Goal: Task Accomplishment & Management: Complete application form

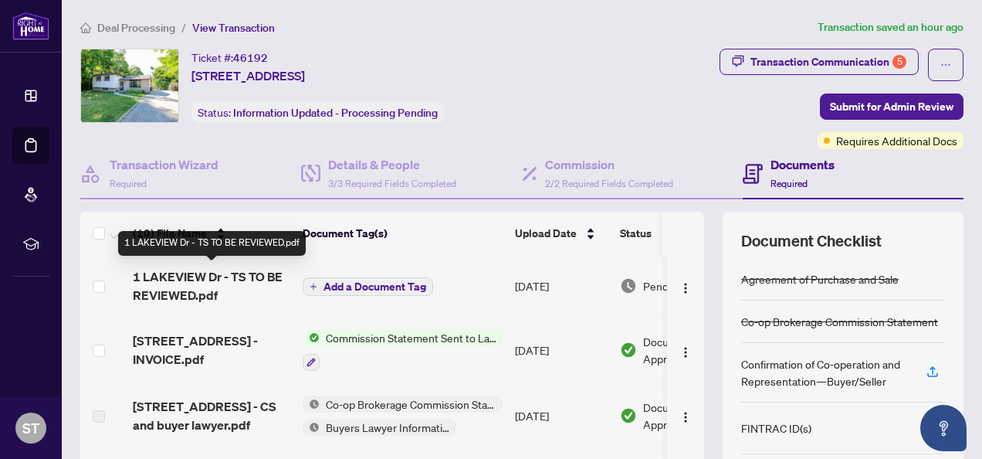
click at [259, 278] on span "1 LAKEVIEW Dr - TS TO BE REVIEWED.pdf" at bounding box center [212, 285] width 158 height 37
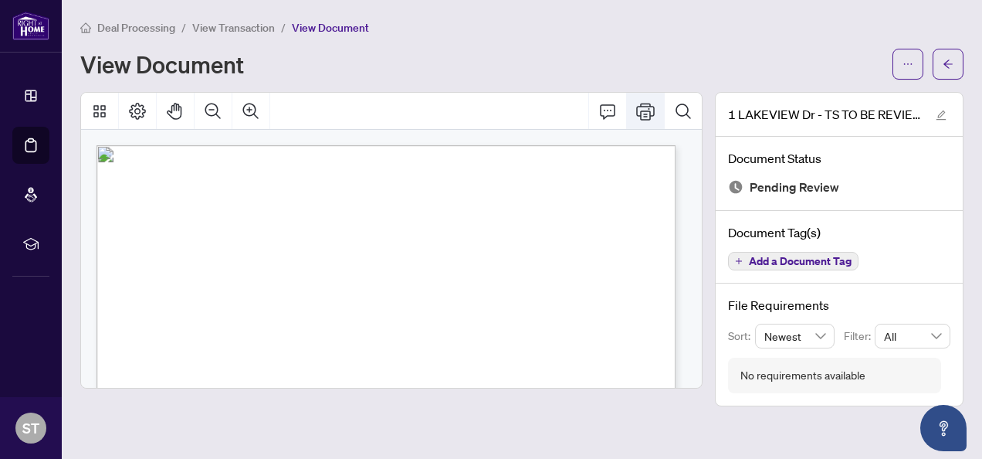
click at [643, 115] on icon "Print" at bounding box center [645, 111] width 19 height 19
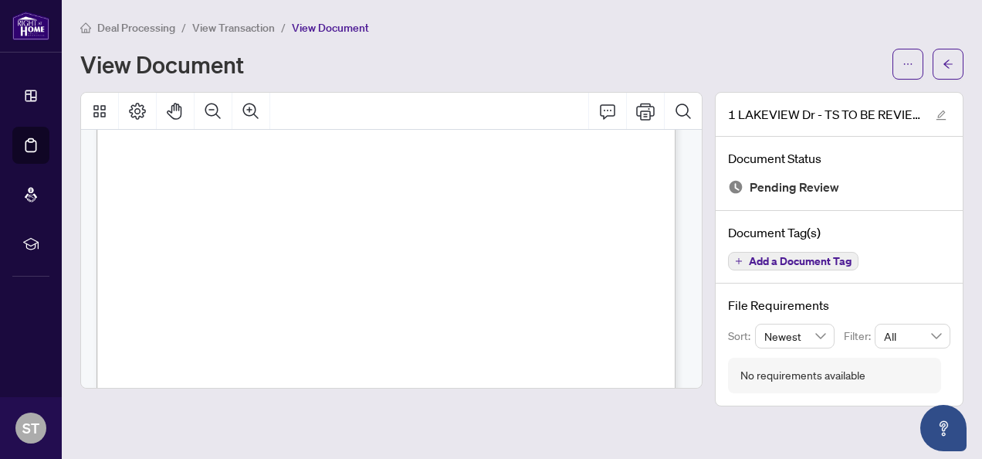
scroll to position [309, 0]
click at [947, 72] on span "button" at bounding box center [948, 64] width 11 height 25
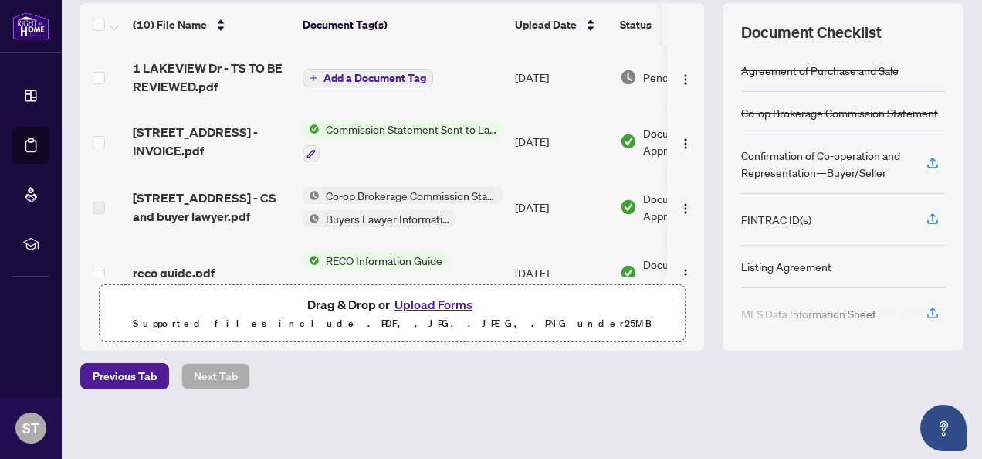
scroll to position [54, 0]
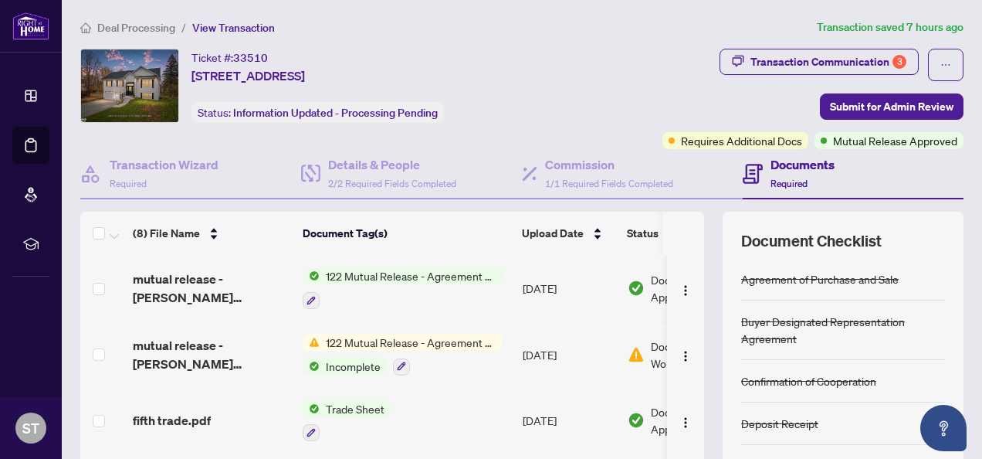
click at [450, 341] on span "122 Mutual Release - Agreement of Purchase and Sale" at bounding box center [411, 342] width 183 height 17
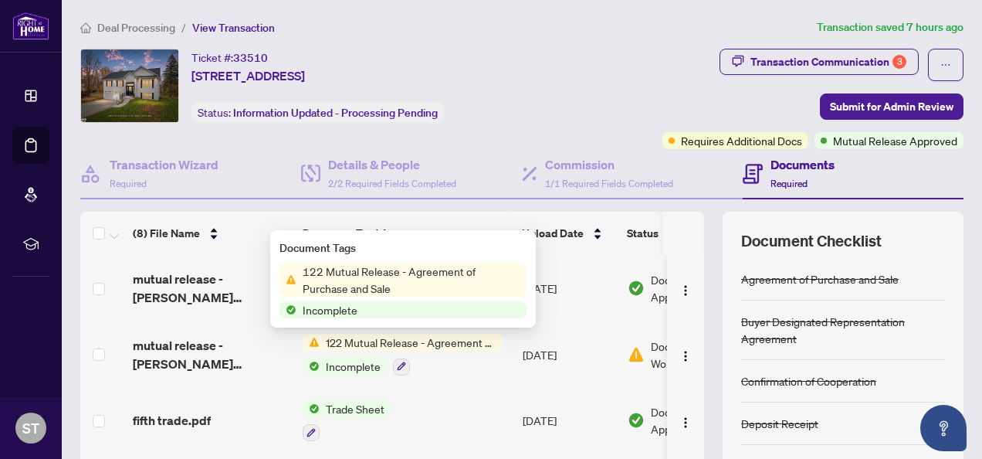
click at [458, 283] on span "122 Mutual Release - Agreement of Purchase and Sale" at bounding box center [411, 280] width 230 height 34
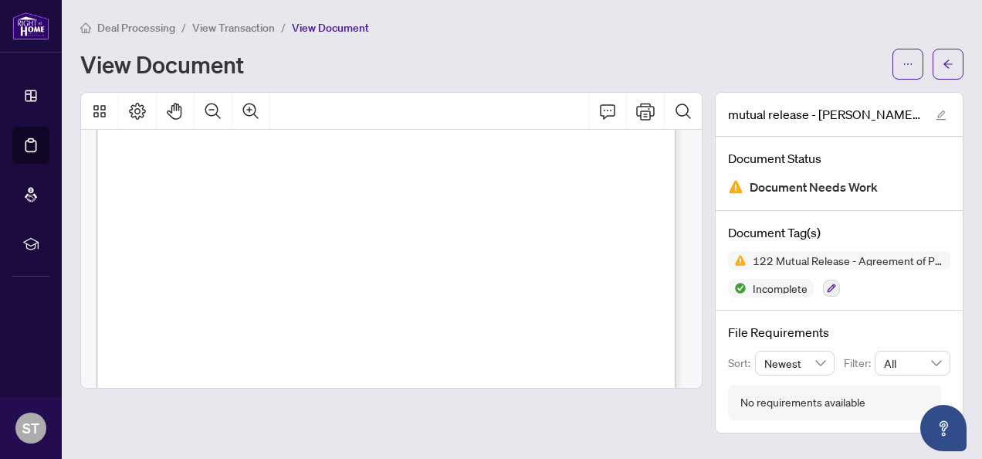
scroll to position [463, 0]
click at [948, 70] on span "button" at bounding box center [948, 64] width 11 height 25
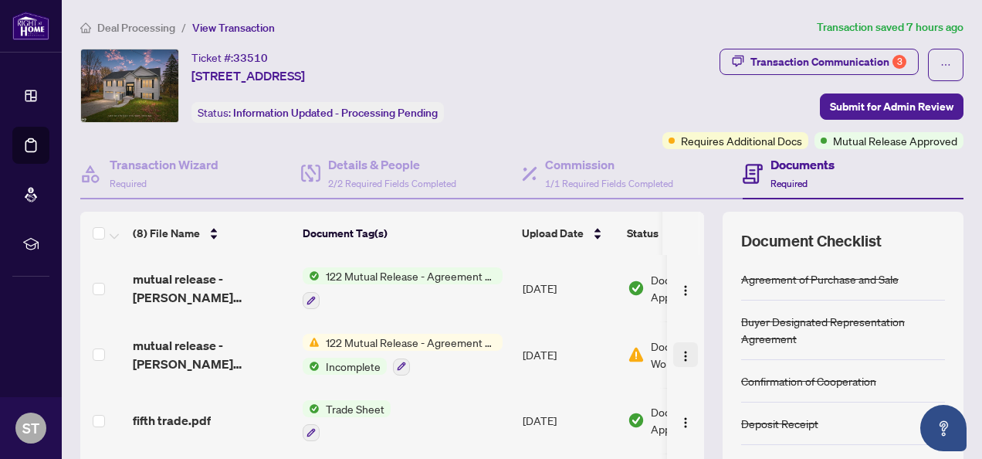
click at [679, 351] on img "button" at bounding box center [685, 356] width 12 height 12
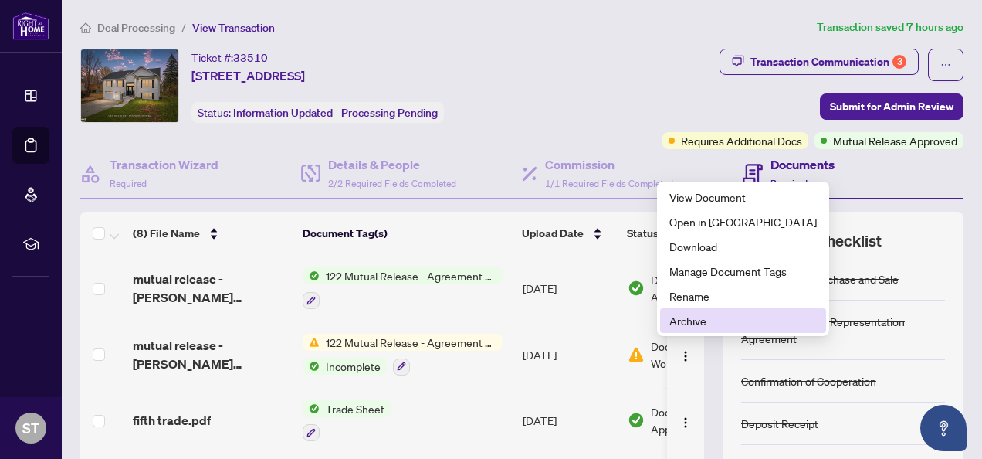
click at [686, 317] on span "Archive" at bounding box center [742, 320] width 147 height 17
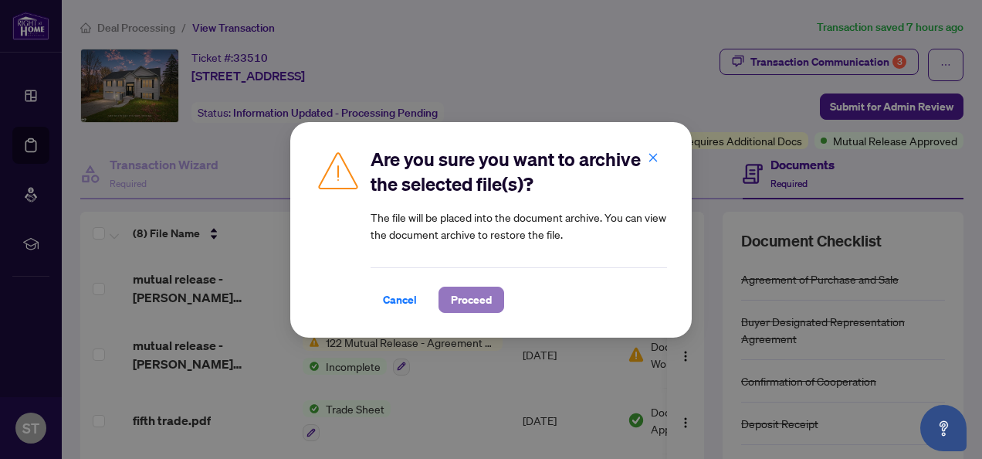
click at [483, 300] on span "Proceed" at bounding box center [471, 299] width 41 height 25
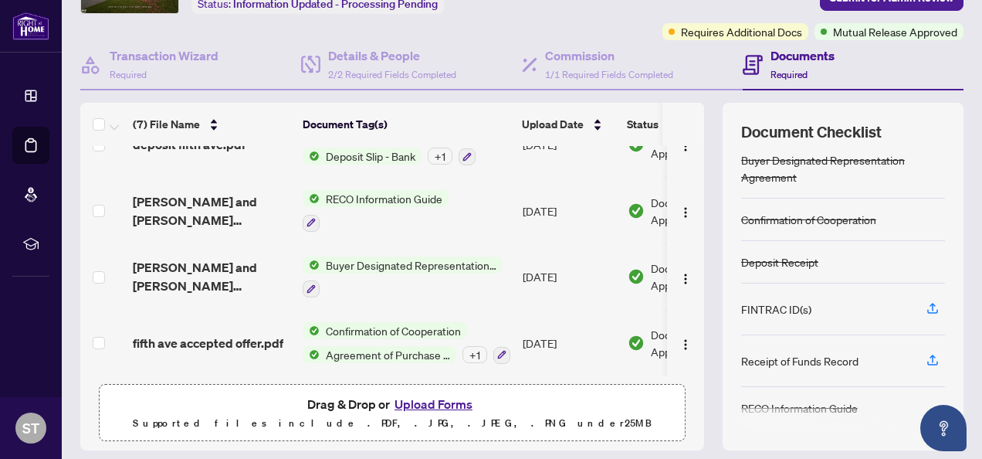
scroll to position [208, 0]
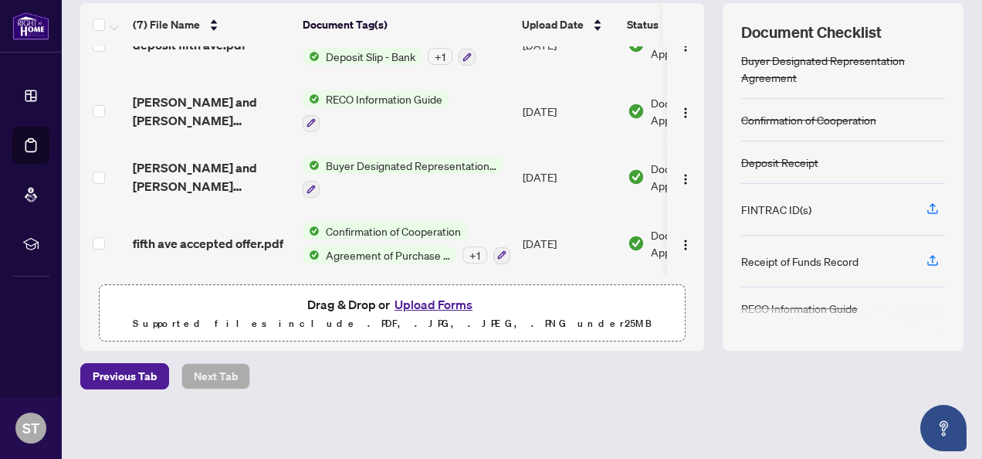
click at [426, 303] on button "Upload Forms" at bounding box center [433, 304] width 87 height 20
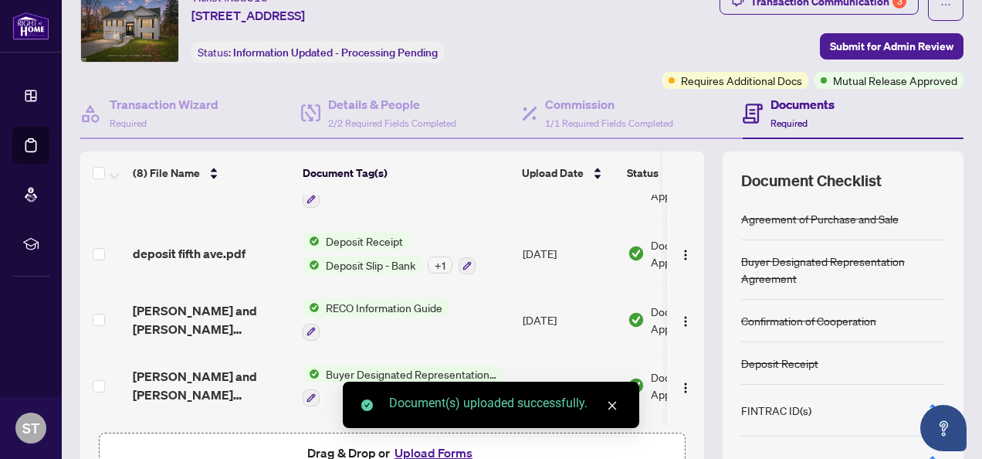
scroll to position [0, 0]
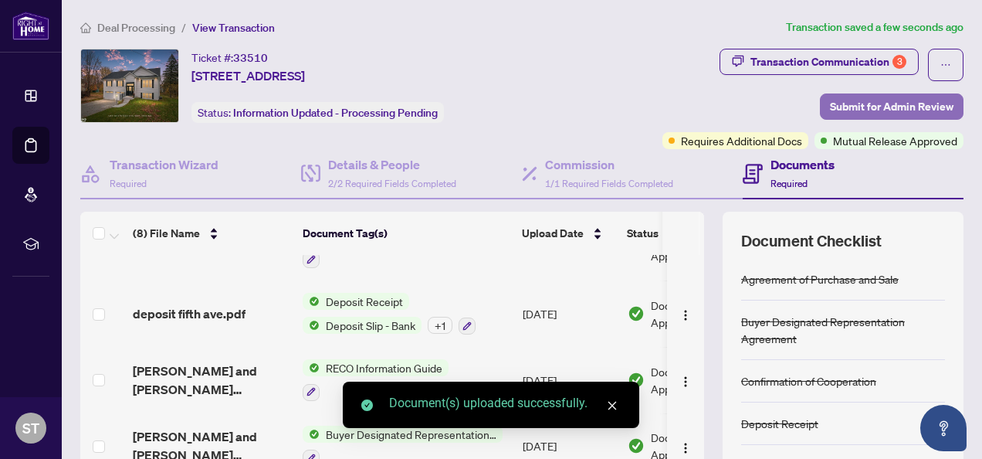
click at [849, 107] on span "Submit for Admin Review" at bounding box center [892, 106] width 124 height 25
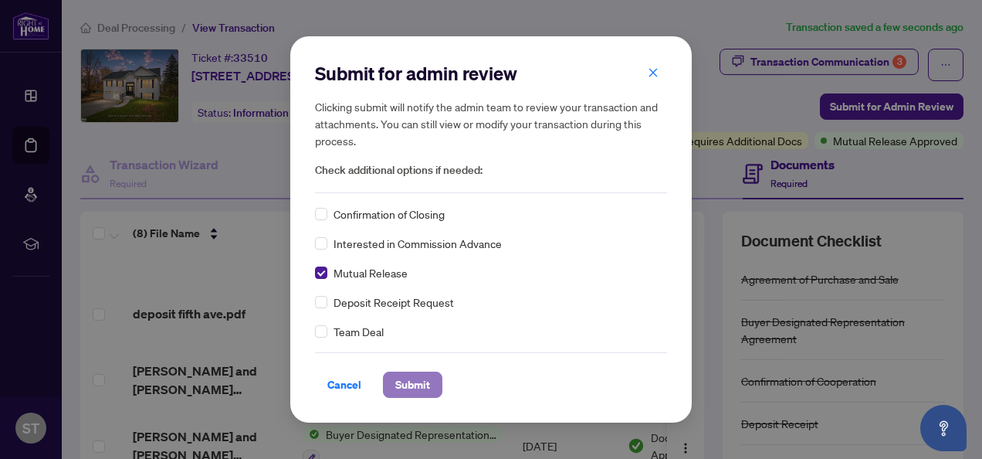
click at [411, 381] on span "Submit" at bounding box center [412, 384] width 35 height 25
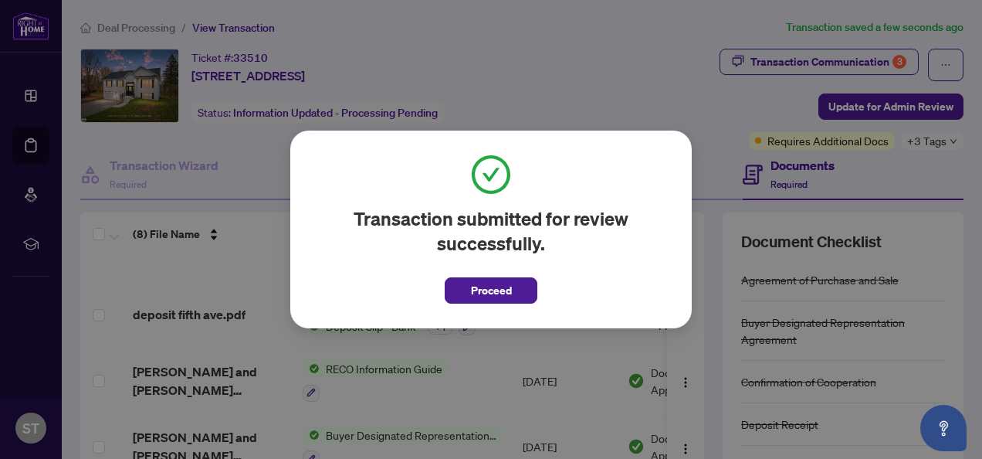
click at [802, 63] on div "Transaction submitted for review successfully. Proceed Cancel OK" at bounding box center [491, 229] width 982 height 459
click at [505, 297] on span "Proceed" at bounding box center [491, 290] width 41 height 25
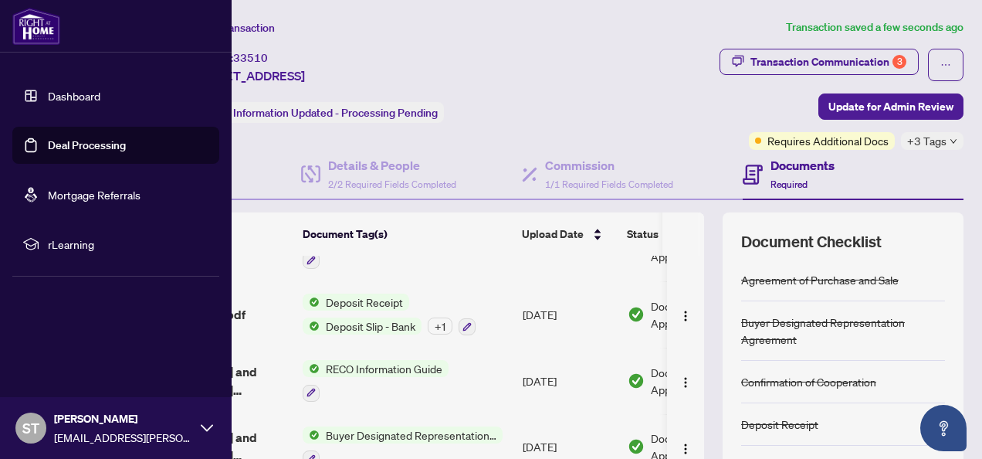
click at [69, 97] on link "Dashboard" at bounding box center [74, 96] width 53 height 14
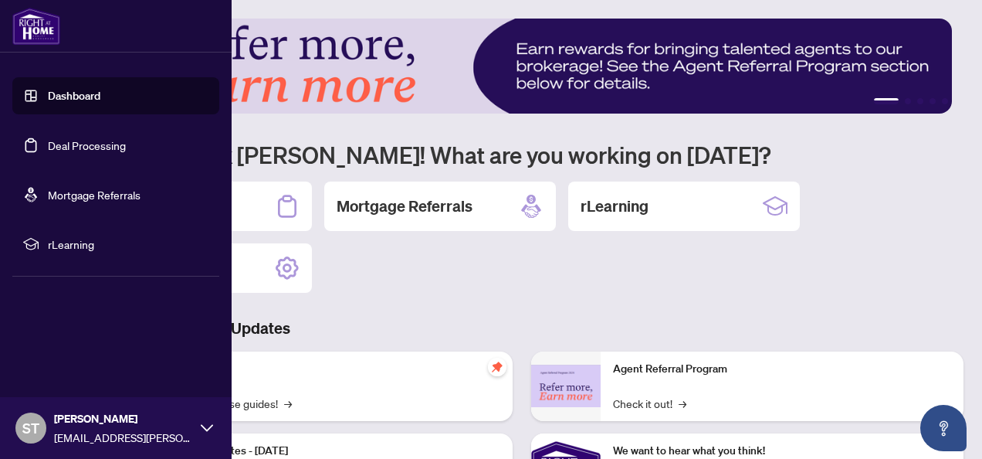
click at [79, 144] on link "Deal Processing" at bounding box center [87, 145] width 78 height 14
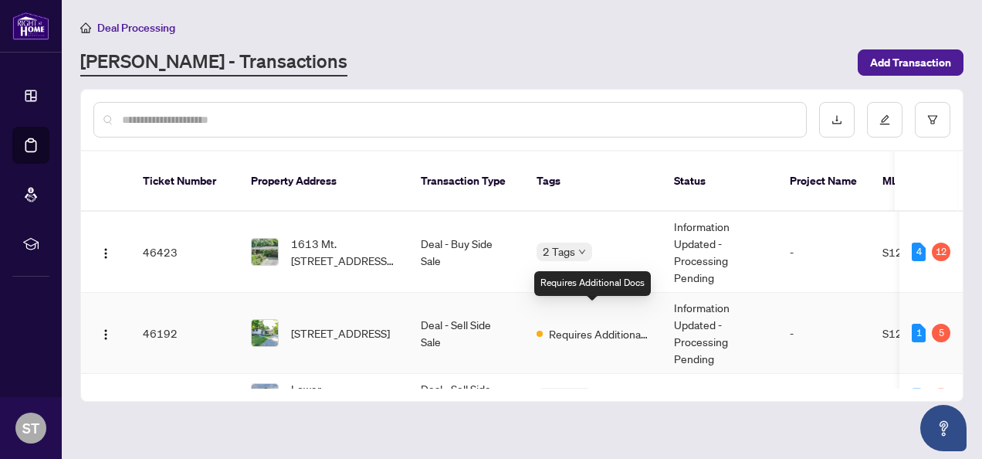
click at [573, 325] on span "Requires Additional Docs" at bounding box center [599, 333] width 100 height 17
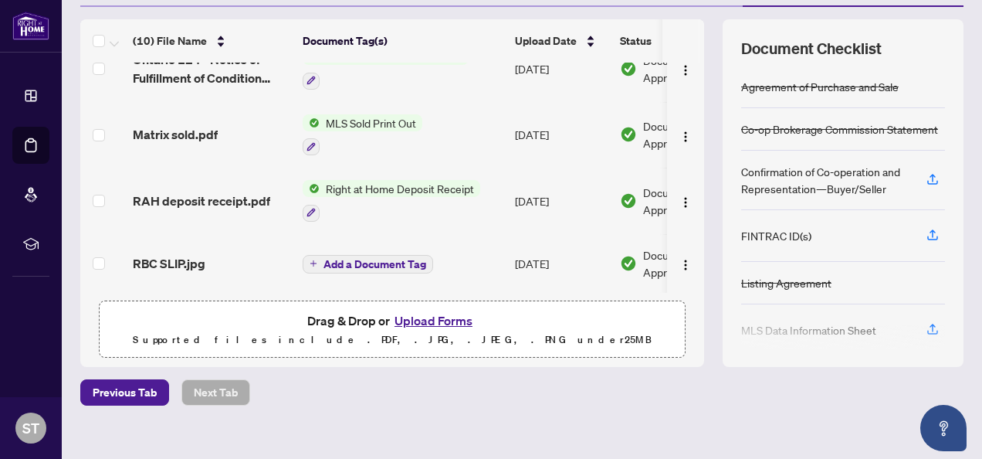
scroll to position [208, 0]
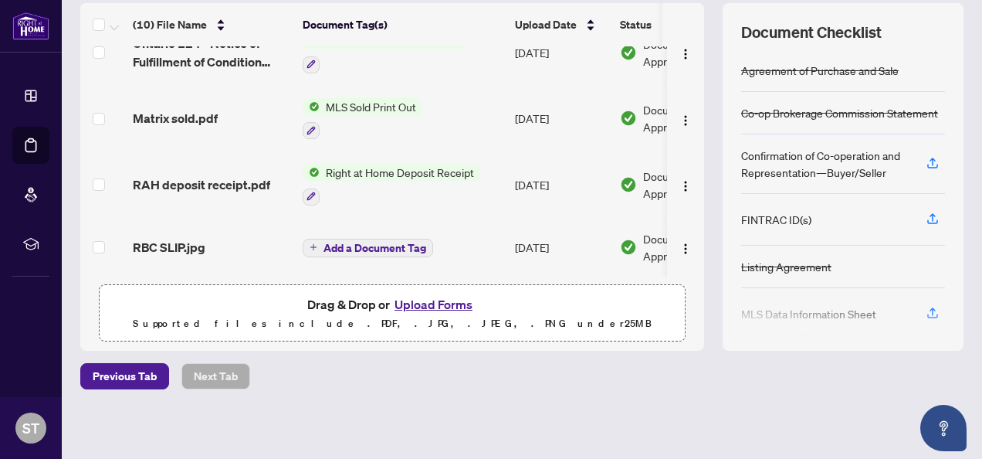
click at [425, 303] on button "Upload Forms" at bounding box center [433, 304] width 87 height 20
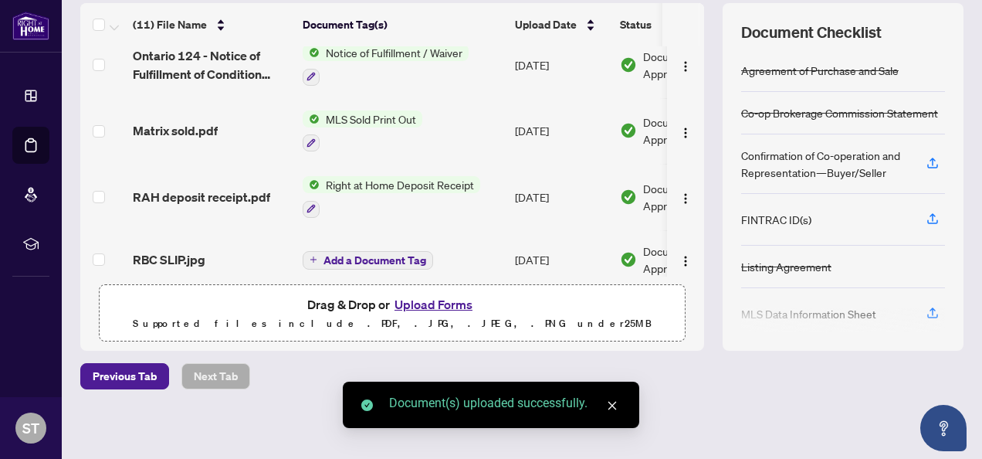
scroll to position [469, 0]
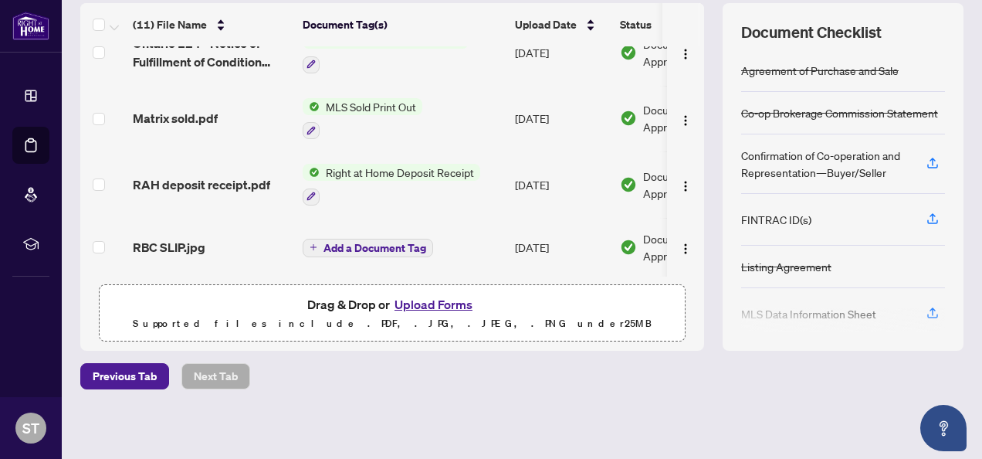
click at [345, 242] on span "Add a Document Tag" at bounding box center [375, 247] width 103 height 11
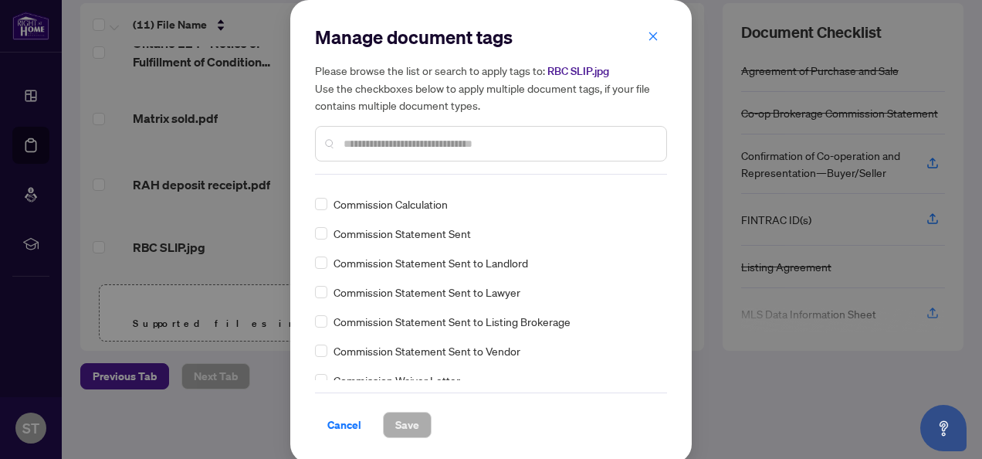
scroll to position [1004, 0]
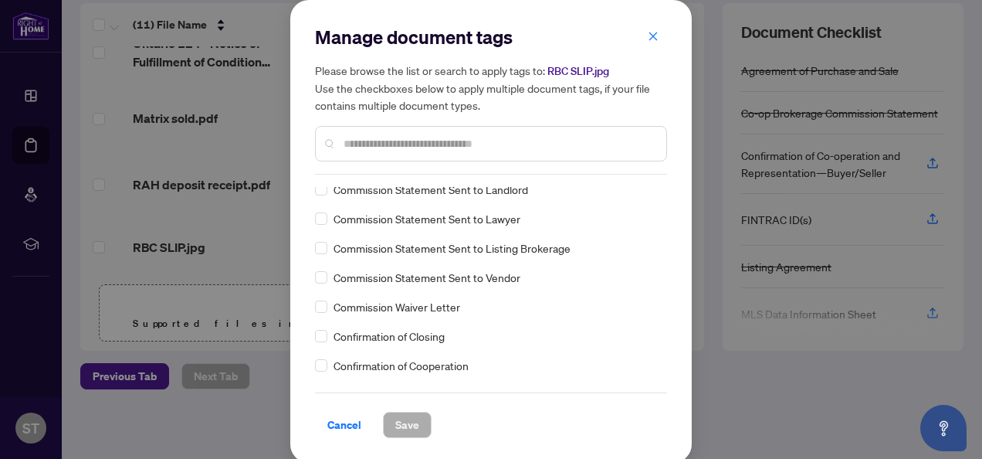
click at [423, 142] on input "text" at bounding box center [499, 143] width 310 height 17
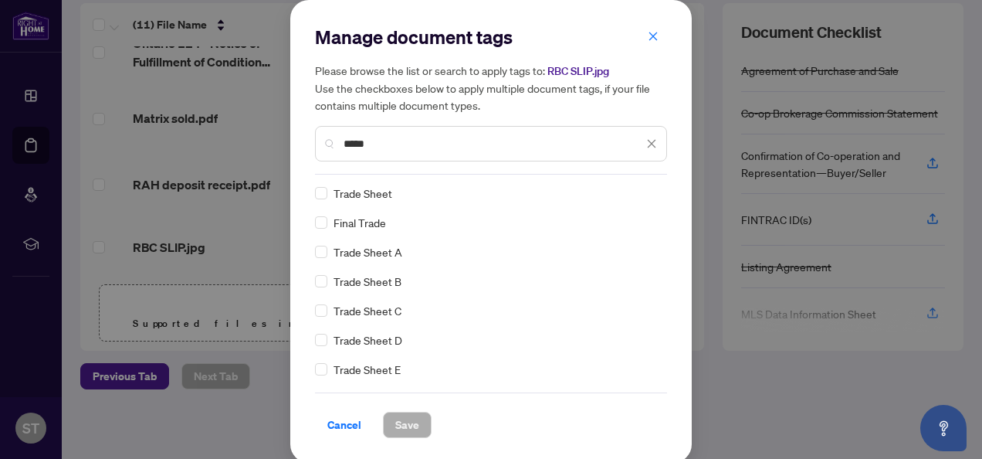
scroll to position [0, 0]
type input "*****"
click at [395, 419] on span "Save" at bounding box center [407, 424] width 24 height 25
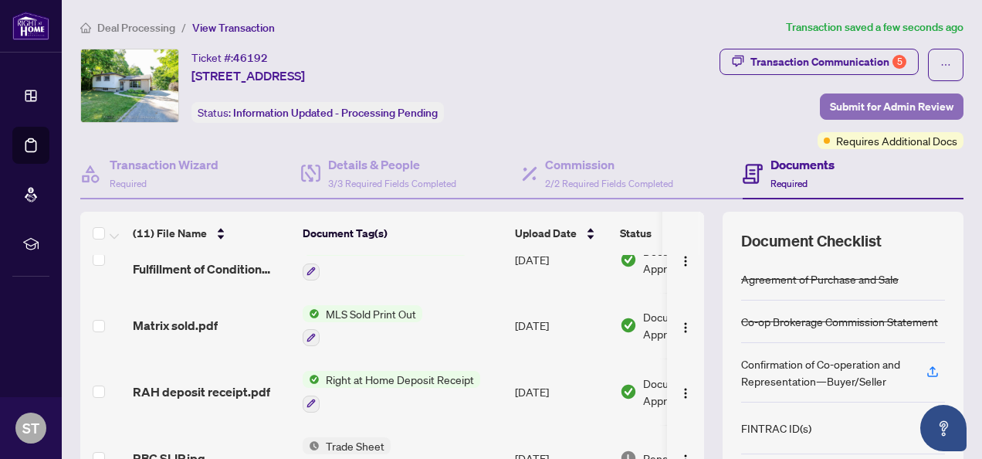
click at [837, 99] on span "Submit for Admin Review" at bounding box center [892, 106] width 124 height 25
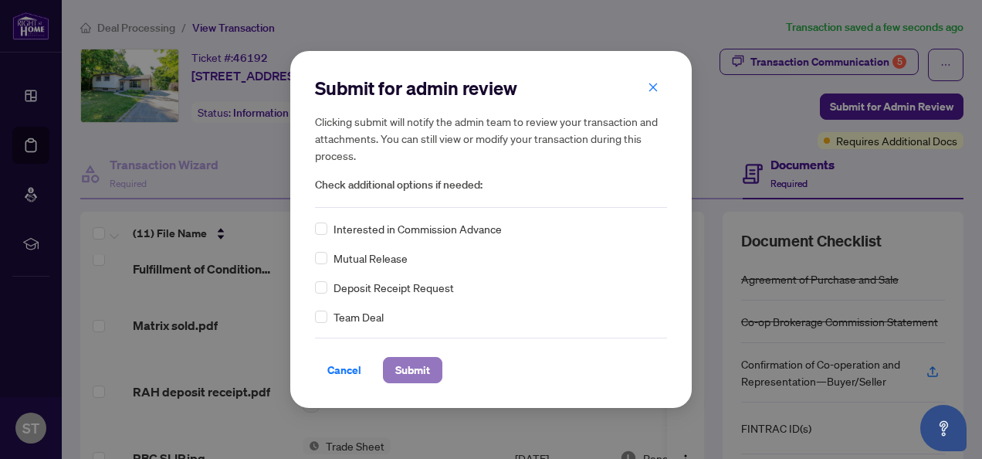
click at [402, 365] on span "Submit" at bounding box center [412, 369] width 35 height 25
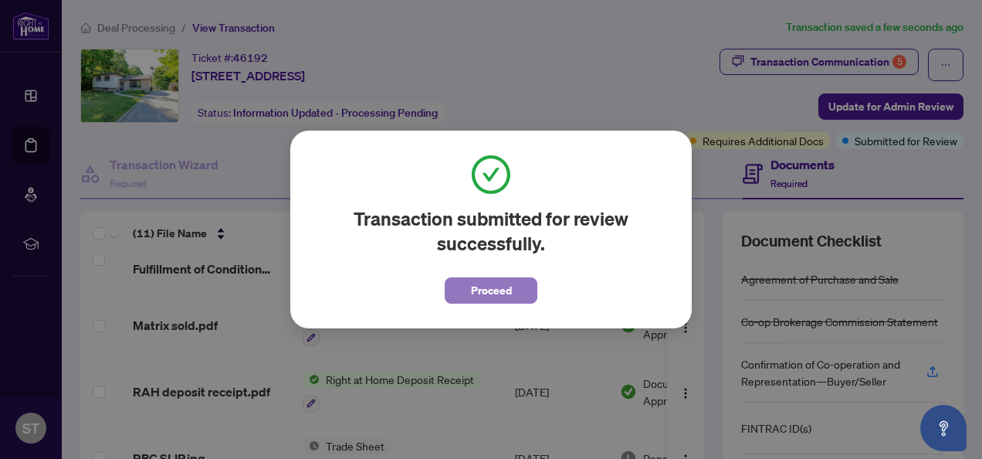
click at [490, 290] on span "Proceed" at bounding box center [491, 290] width 41 height 25
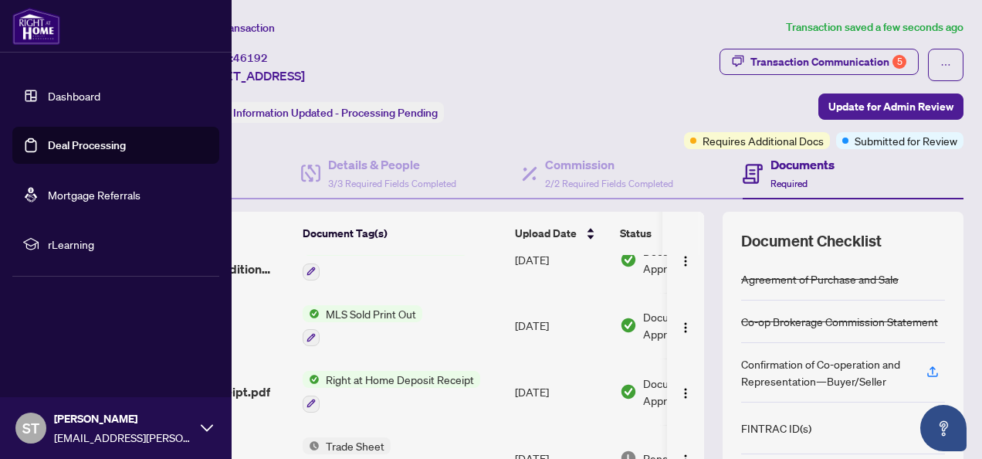
click at [69, 100] on link "Dashboard" at bounding box center [74, 96] width 53 height 14
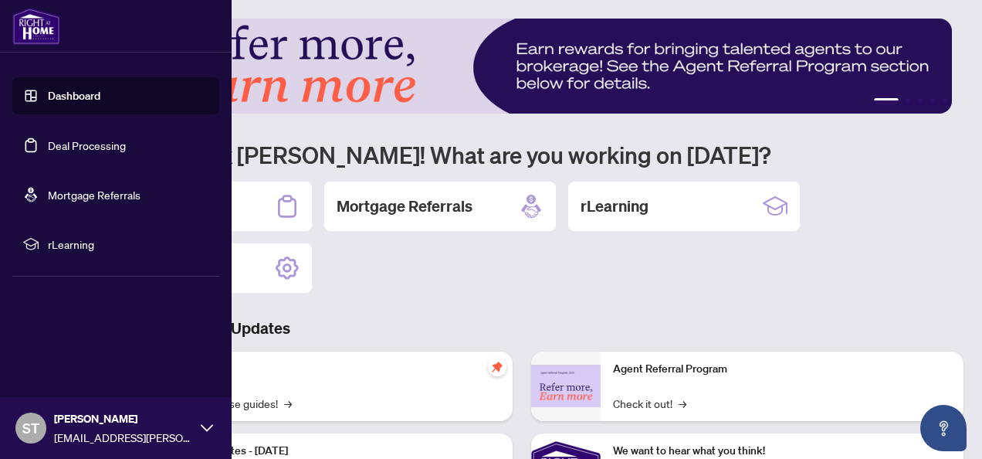
click at [66, 144] on link "Deal Processing" at bounding box center [87, 145] width 78 height 14
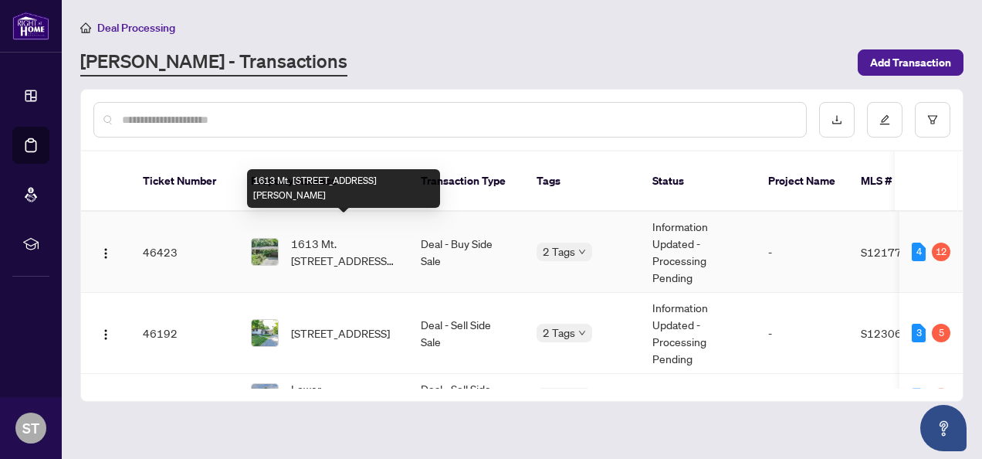
click at [350, 235] on span "1613 Mt. [STREET_ADDRESS][PERSON_NAME]" at bounding box center [343, 252] width 105 height 34
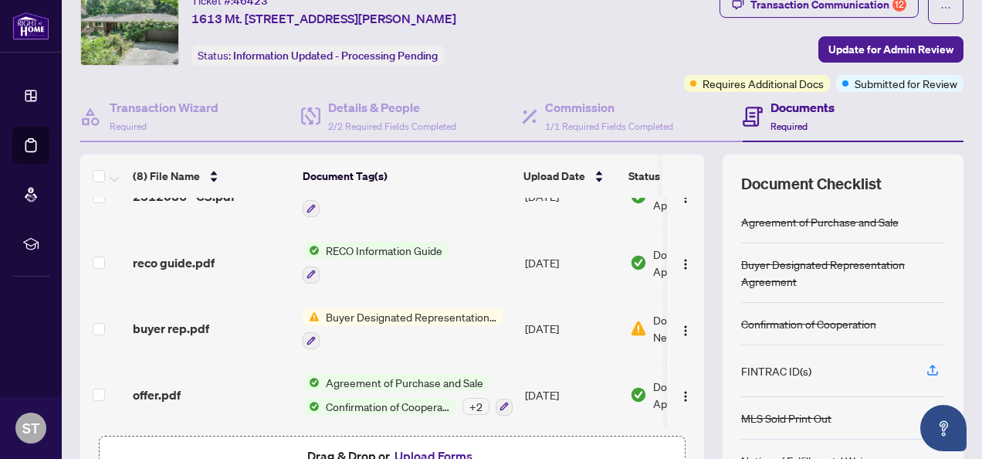
scroll to position [77, 0]
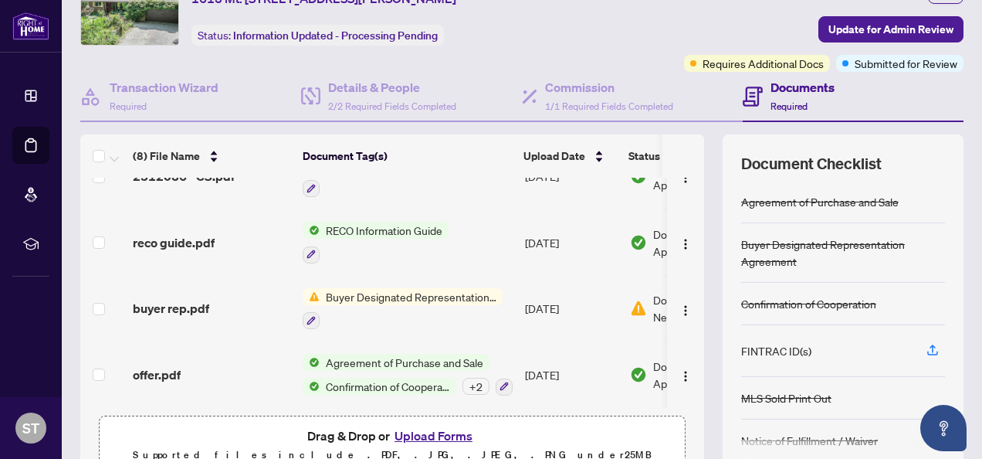
click at [388, 290] on span "Buyer Designated Representation Agreement" at bounding box center [411, 296] width 183 height 17
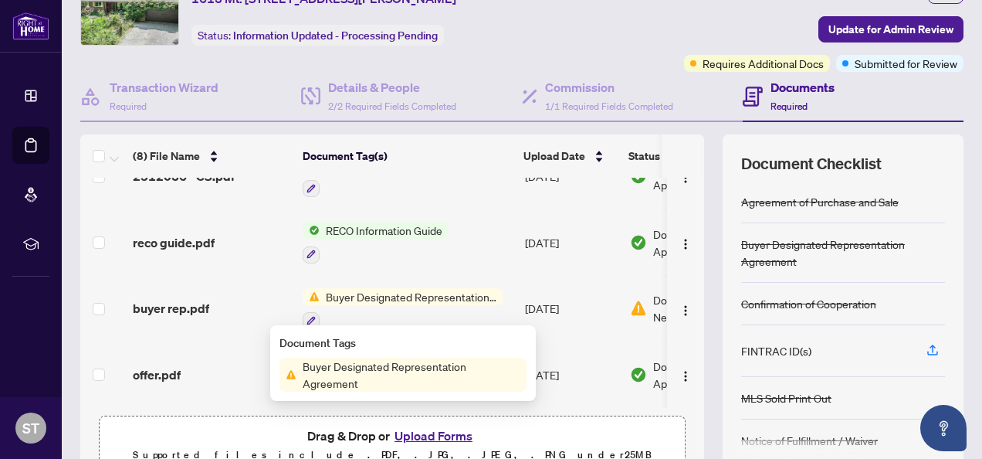
click at [385, 367] on span "Buyer Designated Representation Agreement" at bounding box center [411, 374] width 230 height 34
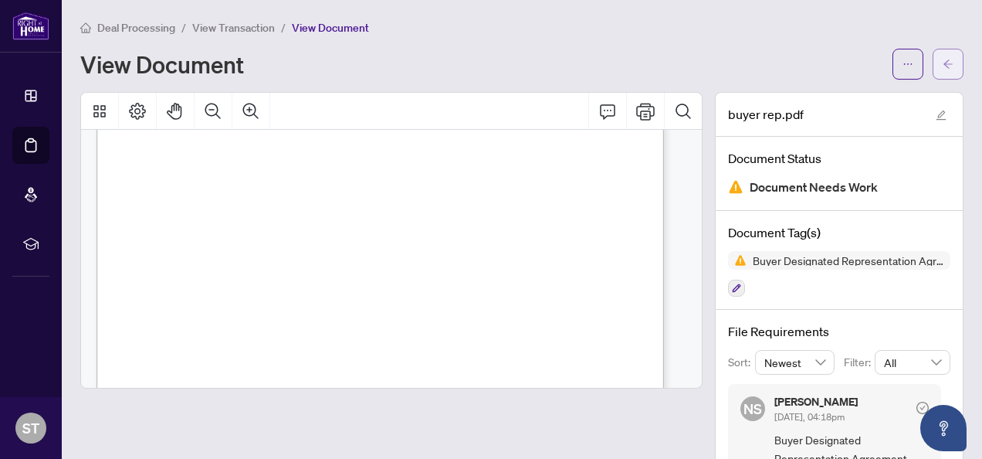
click at [943, 69] on span "button" at bounding box center [948, 64] width 11 height 25
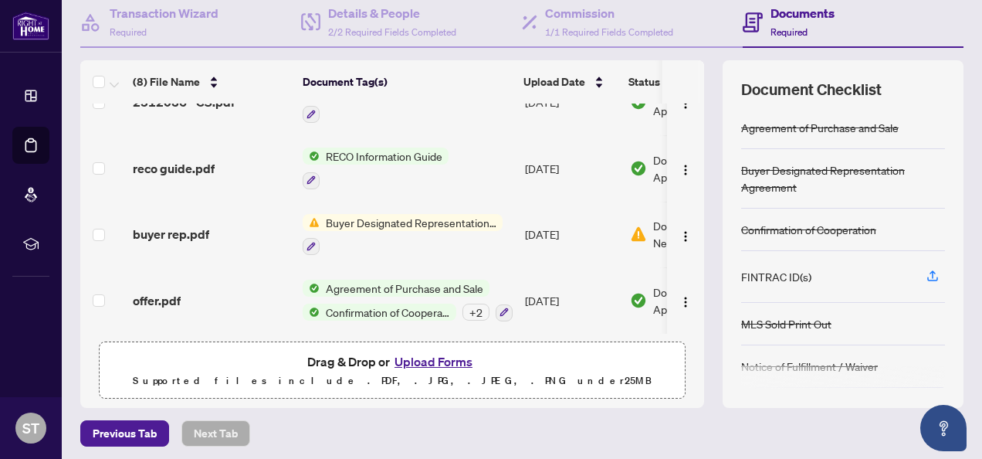
scroll to position [208, 0]
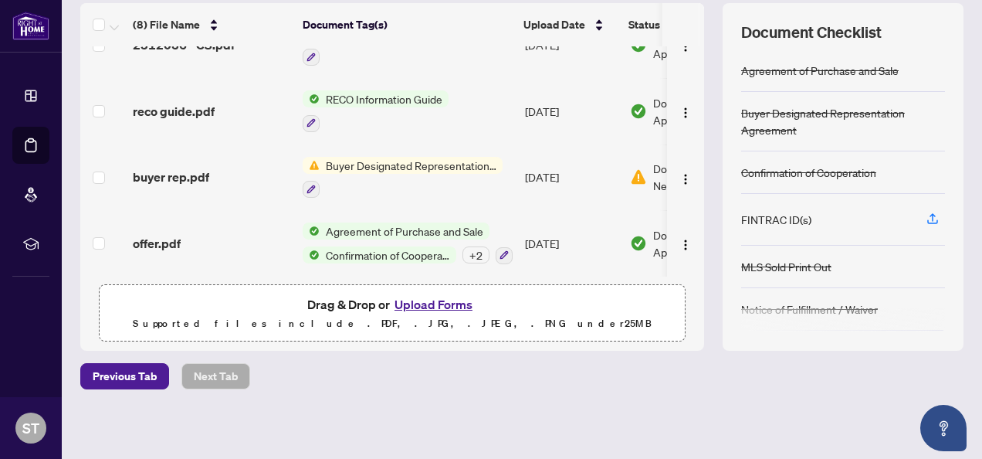
click at [430, 303] on button "Upload Forms" at bounding box center [433, 304] width 87 height 20
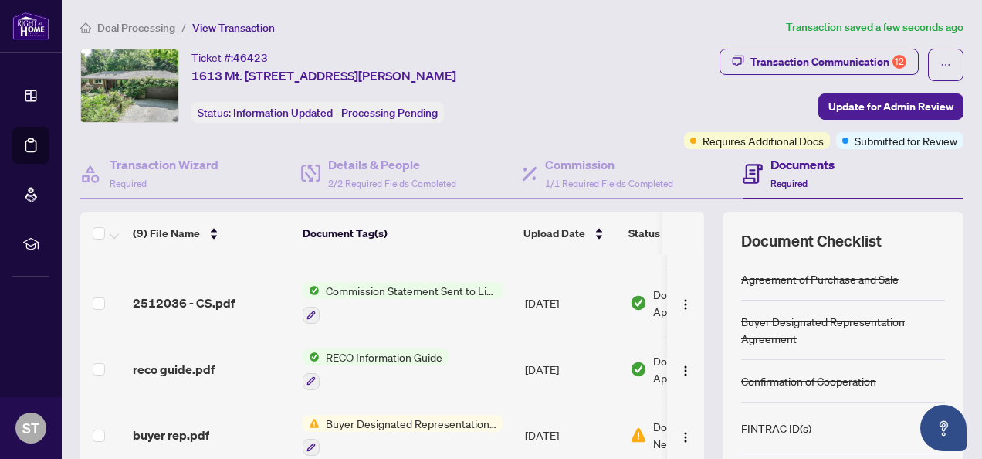
scroll to position [309, 0]
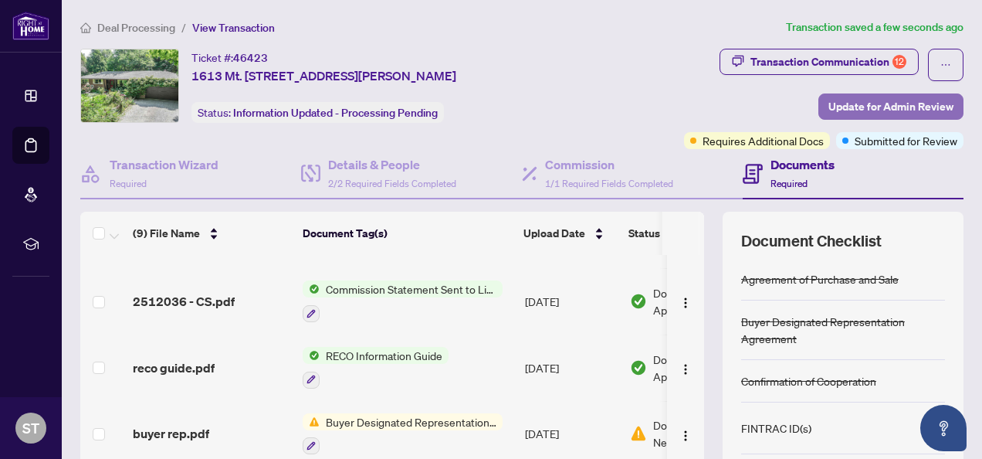
click at [835, 109] on span "Update for Admin Review" at bounding box center [890, 106] width 125 height 25
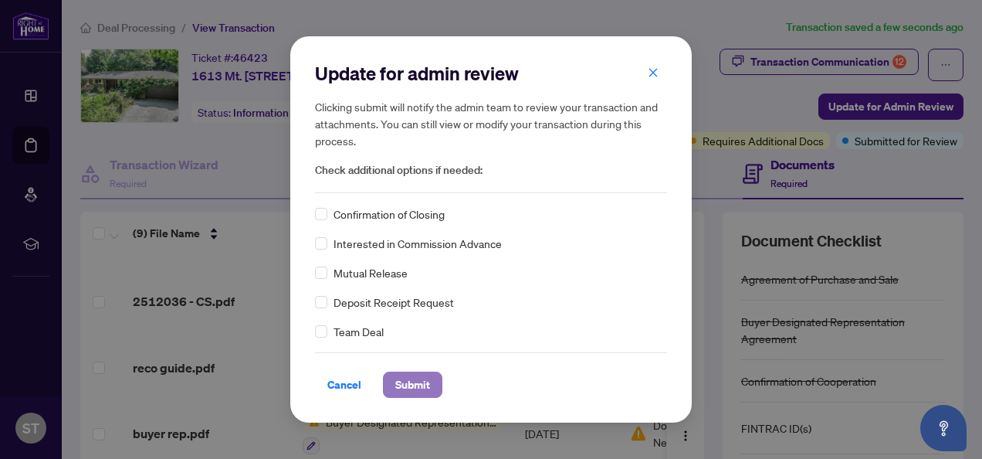
click at [409, 380] on span "Submit" at bounding box center [412, 384] width 35 height 25
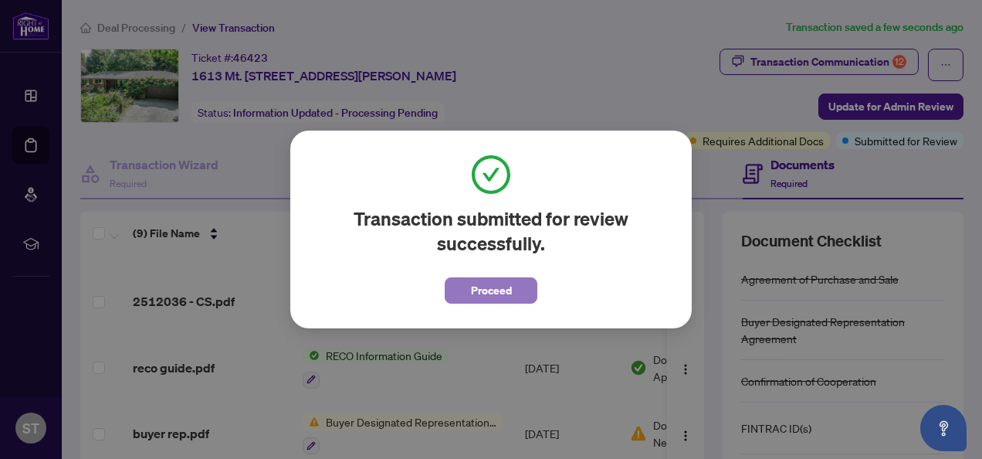
click at [486, 287] on span "Proceed" at bounding box center [491, 290] width 41 height 25
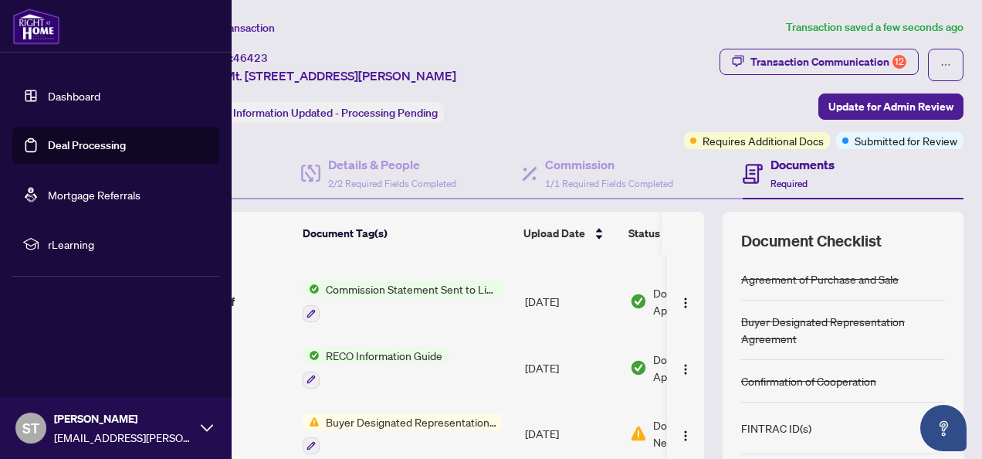
click at [70, 99] on link "Dashboard" at bounding box center [74, 96] width 53 height 14
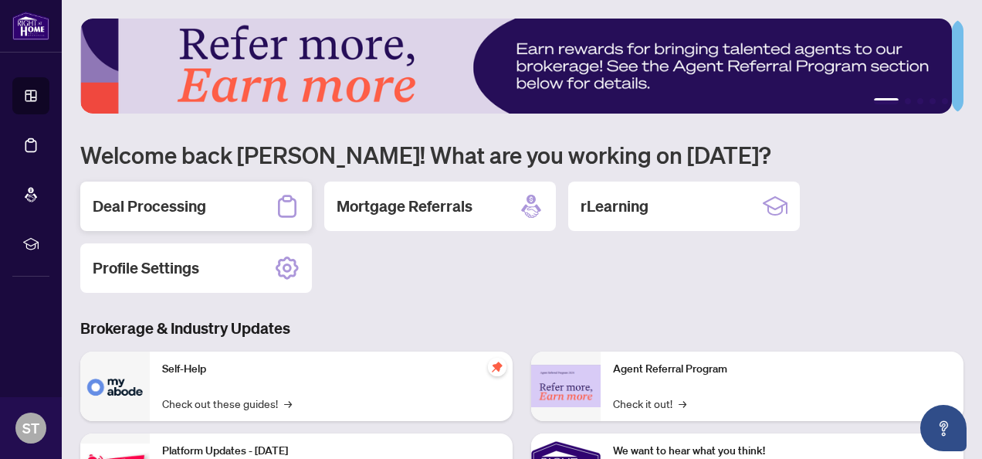
click at [185, 208] on h2 "Deal Processing" at bounding box center [150, 206] width 114 height 22
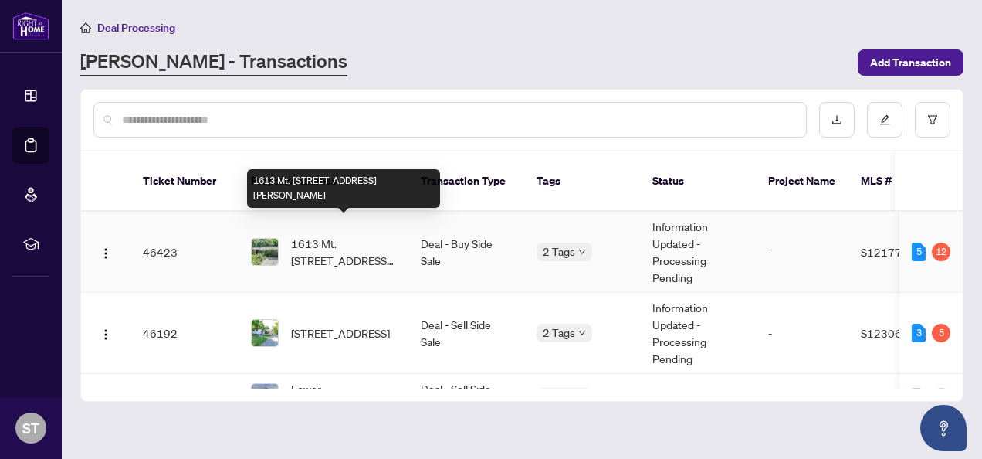
click at [373, 236] on span "1613 Mt. [STREET_ADDRESS][PERSON_NAME]" at bounding box center [343, 252] width 105 height 34
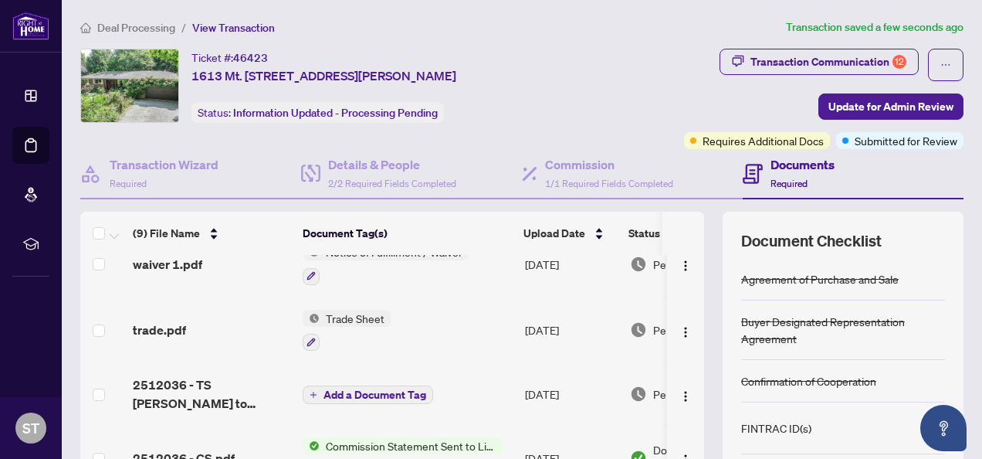
scroll to position [154, 0]
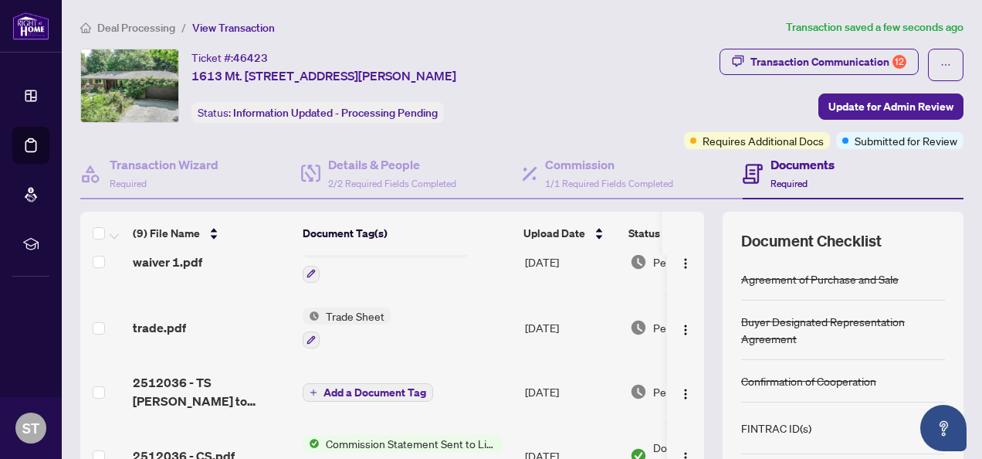
click at [338, 315] on span "Trade Sheet" at bounding box center [355, 315] width 71 height 17
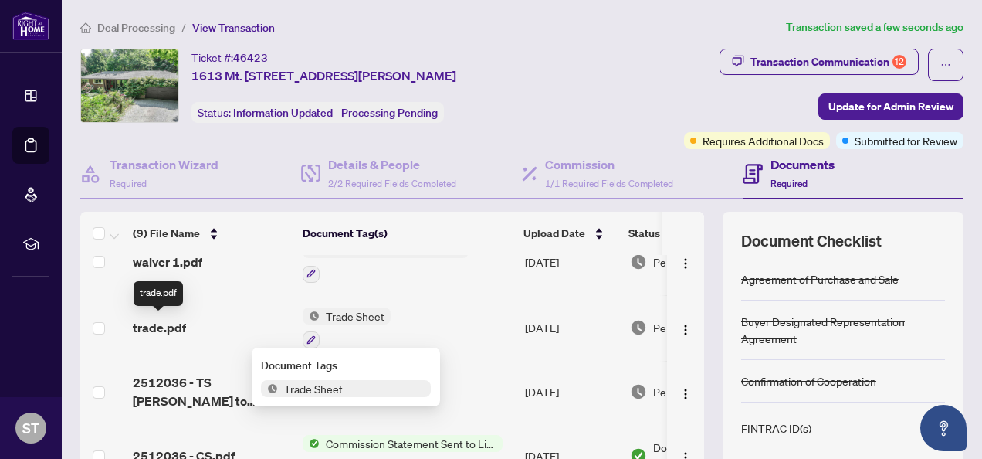
click at [173, 320] on span "trade.pdf" at bounding box center [159, 327] width 53 height 19
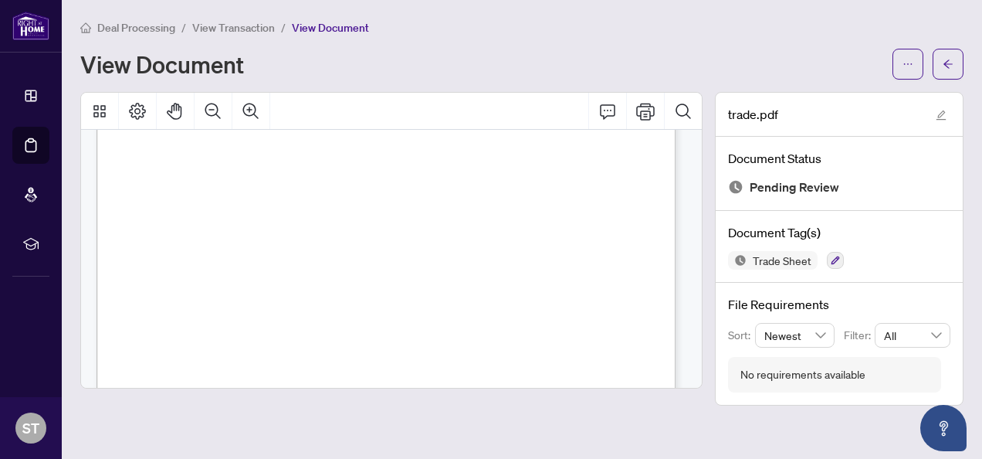
scroll to position [463, 0]
click at [948, 63] on icon "arrow-left" at bounding box center [948, 63] width 9 height 8
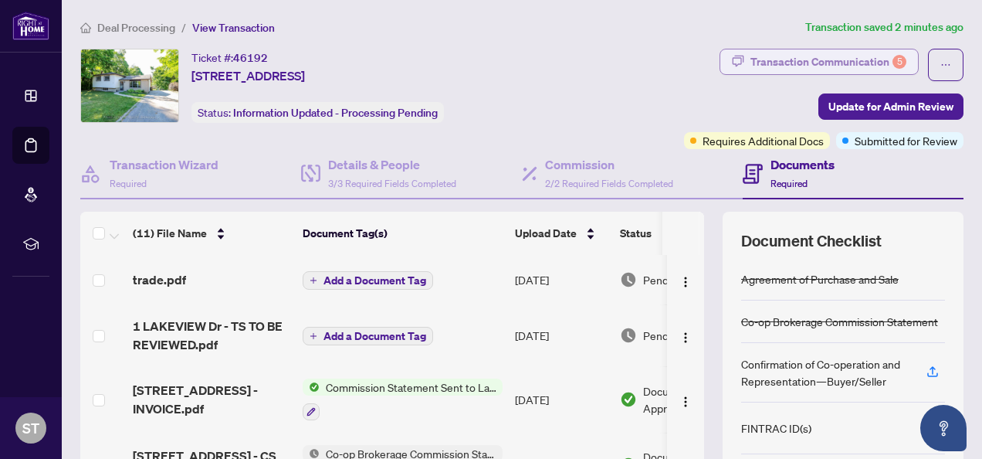
click at [812, 65] on div "Transaction Communication 5" at bounding box center [828, 61] width 156 height 25
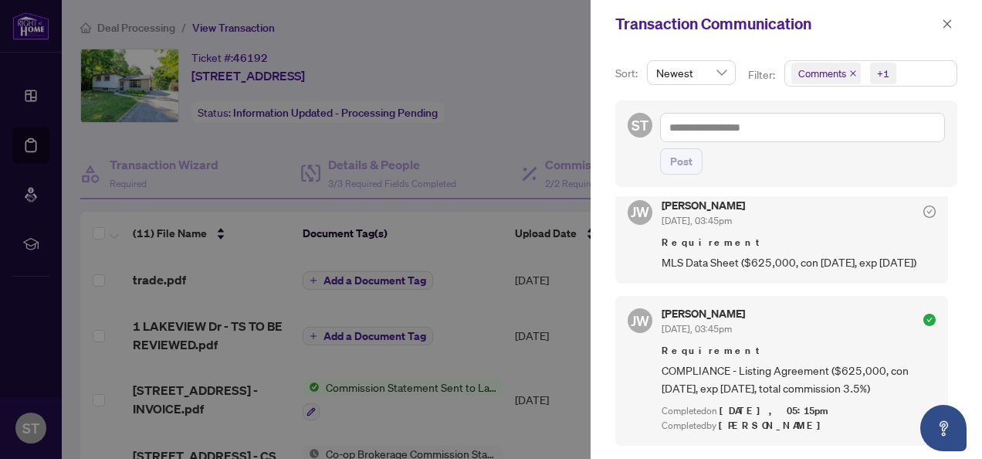
scroll to position [1004, 0]
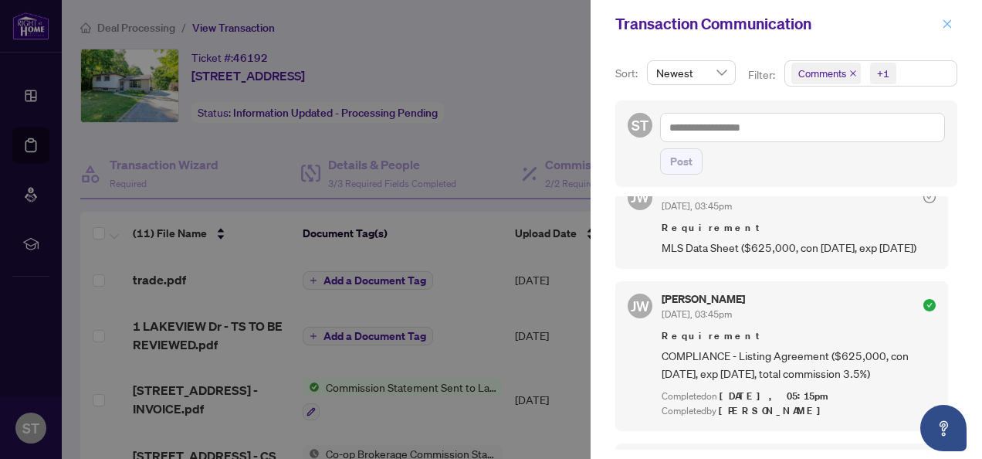
click at [946, 25] on icon "close" at bounding box center [948, 23] width 8 height 8
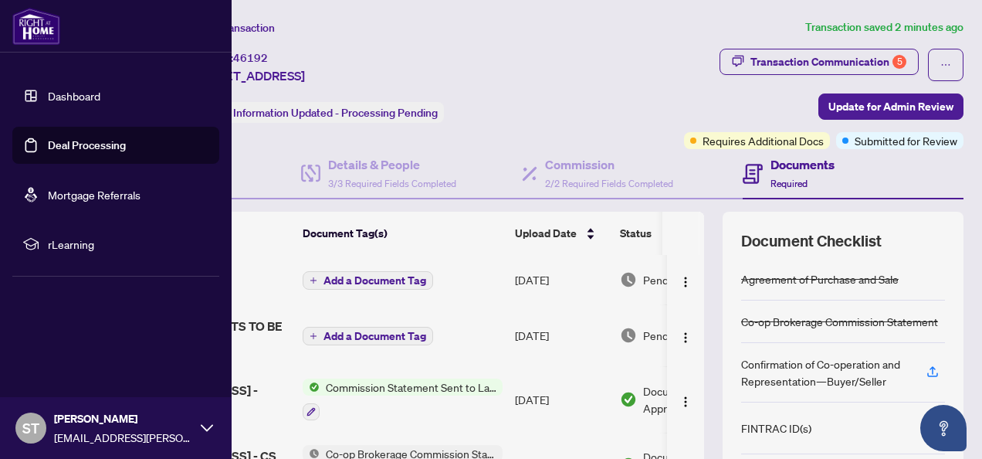
click at [66, 96] on link "Dashboard" at bounding box center [74, 96] width 53 height 14
